Goal: Task Accomplishment & Management: Manage account settings

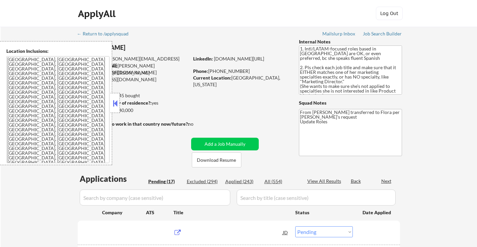
select select ""pending""
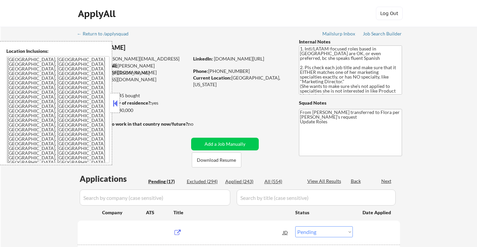
select select ""pending""
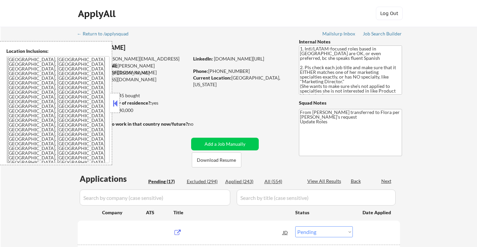
select select ""pending""
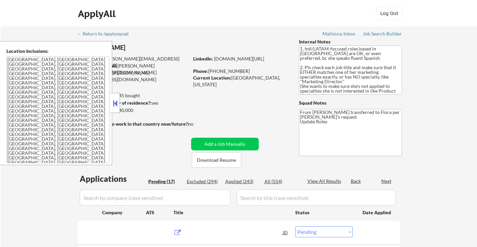
select select ""pending""
click at [115, 100] on button at bounding box center [114, 103] width 7 height 10
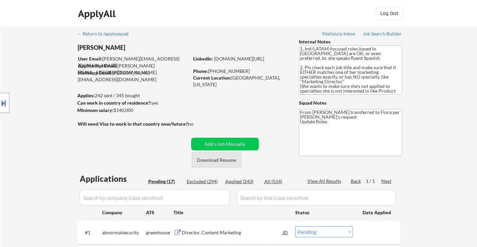
click at [212, 161] on button "Download Resume" at bounding box center [217, 160] width 50 height 15
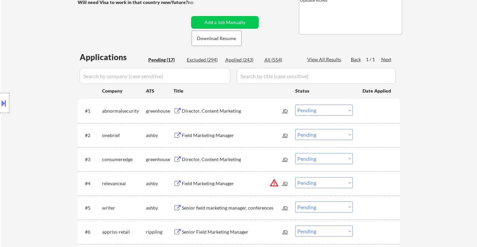
scroll to position [134, 0]
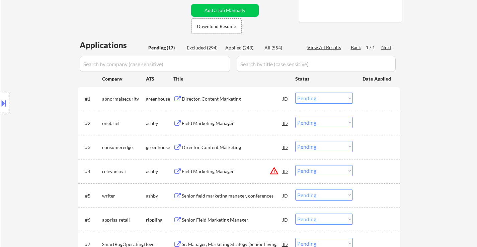
click at [232, 101] on div "Director, Content Marketing" at bounding box center [232, 99] width 101 height 7
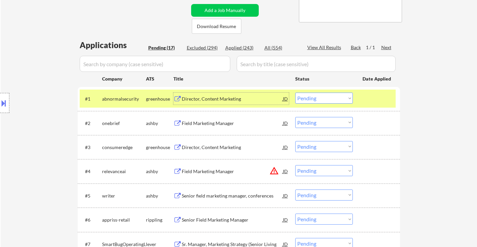
click at [228, 126] on div "Field Marketing Manager" at bounding box center [232, 123] width 101 height 7
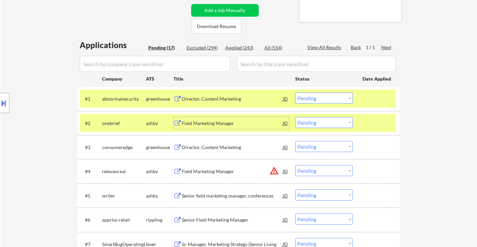
click at [321, 97] on select "Choose an option... Pending Applied Excluded (Questions) Excluded (Expired) Exc…" at bounding box center [324, 98] width 58 height 11
click at [295, 93] on select "Choose an option... Pending Applied Excluded (Questions) Excluded (Expired) Exc…" at bounding box center [324, 98] width 58 height 11
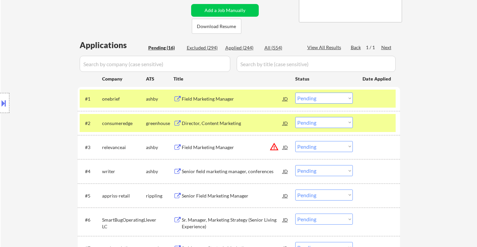
drag, startPoint x: 334, startPoint y: 98, endPoint x: 334, endPoint y: 103, distance: 5.7
click at [334, 97] on select "Choose an option... Pending Applied Excluded (Questions) Excluded (Expired) Exc…" at bounding box center [324, 98] width 58 height 11
click at [295, 93] on select "Choose an option... Pending Applied Excluded (Questions) Excluded (Expired) Exc…" at bounding box center [324, 98] width 58 height 11
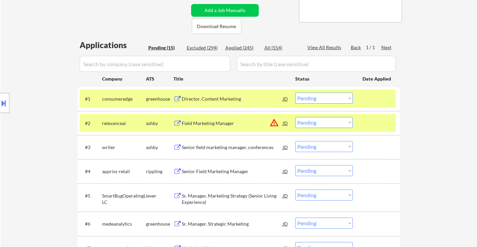
click at [230, 100] on div "Director, Content Marketing" at bounding box center [232, 99] width 101 height 7
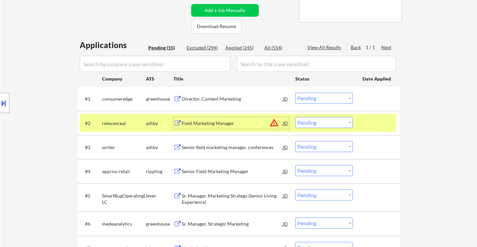
click at [238, 123] on div "Field Marketing Manager" at bounding box center [232, 123] width 101 height 7
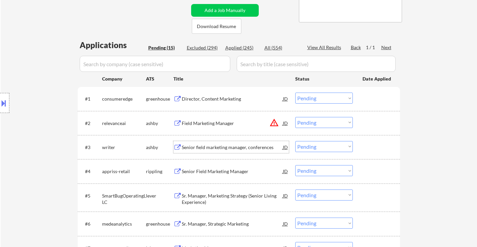
click at [226, 146] on div "Senior field marketing manager, conferences" at bounding box center [232, 147] width 101 height 7
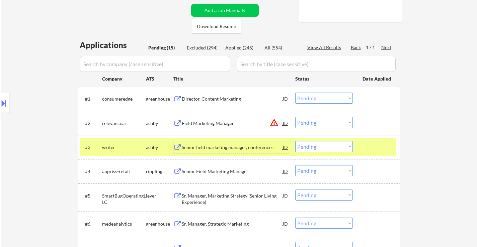
click at [313, 100] on select "Choose an option... Pending Applied Excluded (Questions) Excluded (Expired) Exc…" at bounding box center [324, 98] width 58 height 11
click at [295, 93] on select "Choose an option... Pending Applied Excluded (Questions) Excluded (Expired) Exc…" at bounding box center [324, 98] width 58 height 11
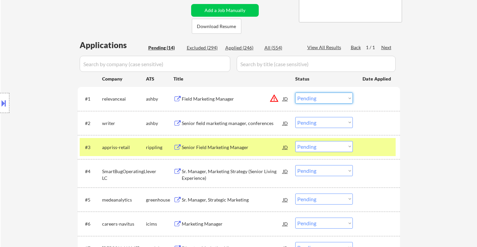
click at [324, 96] on select "Choose an option... Pending Applied Excluded (Questions) Excluded (Expired) Exc…" at bounding box center [324, 98] width 58 height 11
click at [295, 93] on select "Choose an option... Pending Applied Excluded (Questions) Excluded (Expired) Exc…" at bounding box center [324, 98] width 58 height 11
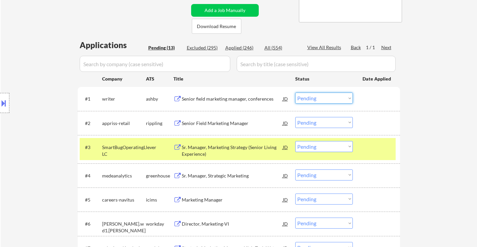
click at [314, 99] on select "Choose an option... Pending Applied Excluded (Questions) Excluded (Expired) Exc…" at bounding box center [324, 98] width 58 height 11
click at [295, 93] on select "Choose an option... Pending Applied Excluded (Questions) Excluded (Expired) Exc…" at bounding box center [324, 98] width 58 height 11
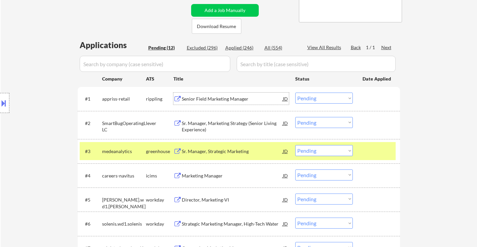
click at [234, 97] on div "Senior Field Marketing Manager" at bounding box center [232, 99] width 101 height 7
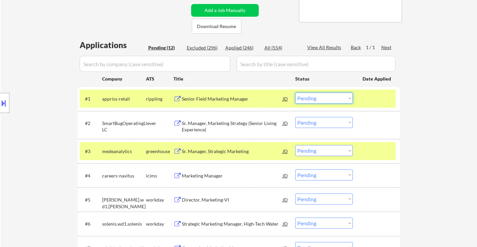
click at [344, 101] on select "Choose an option... Pending Applied Excluded (Questions) Excluded (Expired) Exc…" at bounding box center [324, 98] width 58 height 11
click at [295, 93] on select "Choose an option... Pending Applied Excluded (Questions) Excluded (Expired) Exc…" at bounding box center [324, 98] width 58 height 11
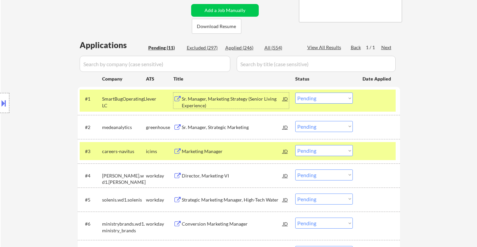
click at [232, 95] on div "Sr. Manager, Marketing Strategy (Senior Living Experience)" at bounding box center [232, 101] width 101 height 16
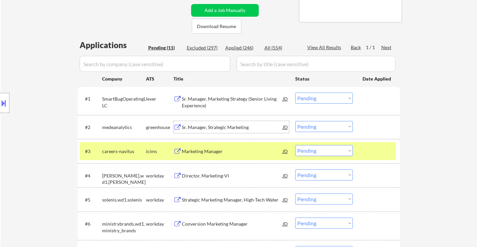
click at [222, 130] on div "Sr. Manager, Strategic Marketing" at bounding box center [232, 127] width 101 height 7
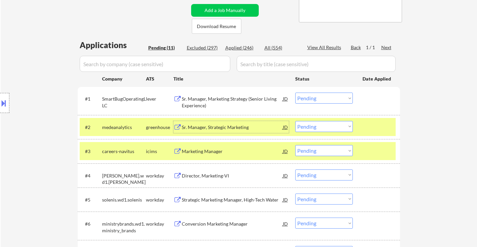
click at [219, 177] on div "Director, Marketing-VI" at bounding box center [232, 176] width 101 height 7
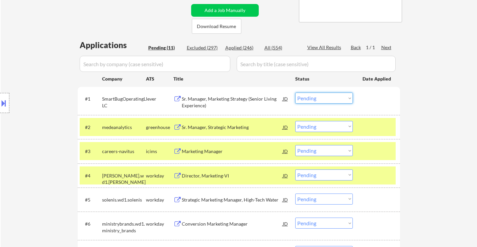
click at [316, 97] on select "Choose an option... Pending Applied Excluded (Questions) Excluded (Expired) Exc…" at bounding box center [324, 98] width 58 height 11
click at [295, 93] on select "Choose an option... Pending Applied Excluded (Questions) Excluded (Expired) Exc…" at bounding box center [324, 98] width 58 height 11
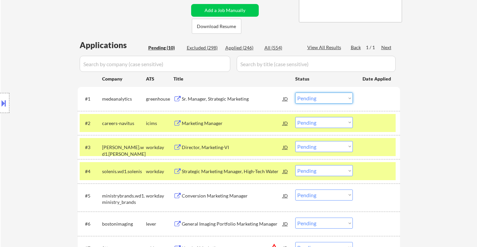
click at [328, 97] on select "Choose an option... Pending Applied Excluded (Questions) Excluded (Expired) Exc…" at bounding box center [324, 98] width 58 height 11
click at [295, 93] on select "Choose an option... Pending Applied Excluded (Questions) Excluded (Expired) Exc…" at bounding box center [324, 98] width 58 height 11
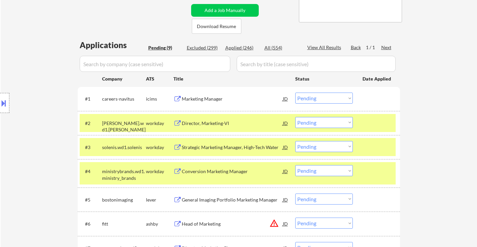
drag, startPoint x: 330, startPoint y: 98, endPoint x: 331, endPoint y: 102, distance: 4.1
click at [330, 98] on select "Choose an option... Pending Applied Excluded (Questions) Excluded (Expired) Exc…" at bounding box center [324, 98] width 58 height 11
click at [295, 93] on select "Choose an option... Pending Applied Excluded (Questions) Excluded (Expired) Exc…" at bounding box center [324, 98] width 58 height 11
select select ""pending""
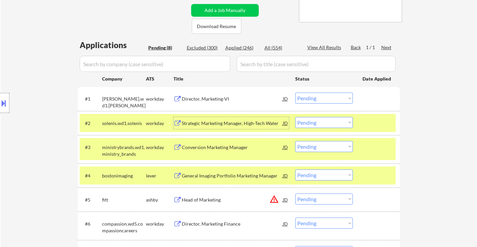
click at [226, 126] on div "Strategic Marketing Manager, High-Tech Water" at bounding box center [232, 123] width 101 height 7
